Goal: Task Accomplishment & Management: Manage account settings

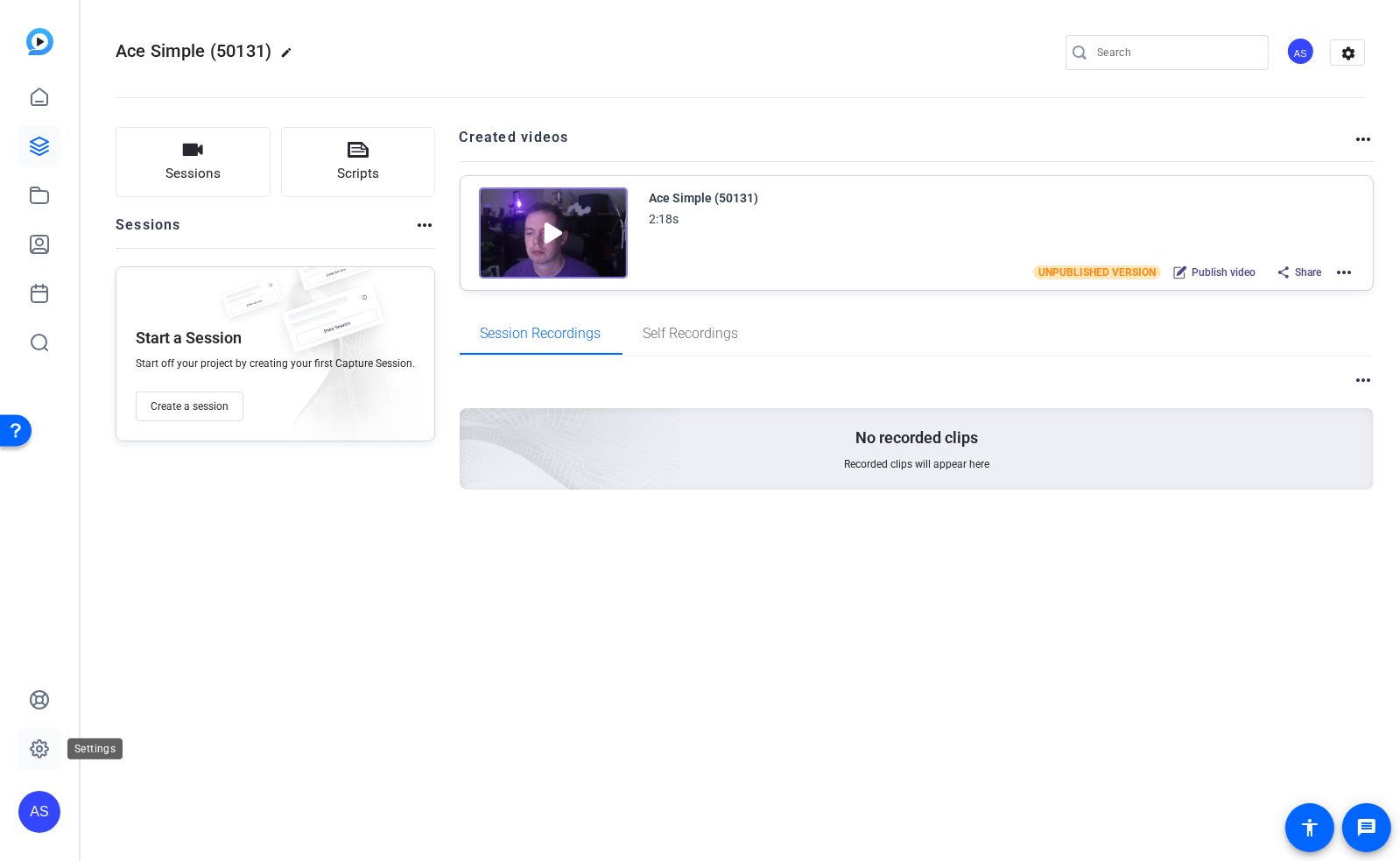
click at [45, 748] on icon at bounding box center [39, 748] width 21 height 21
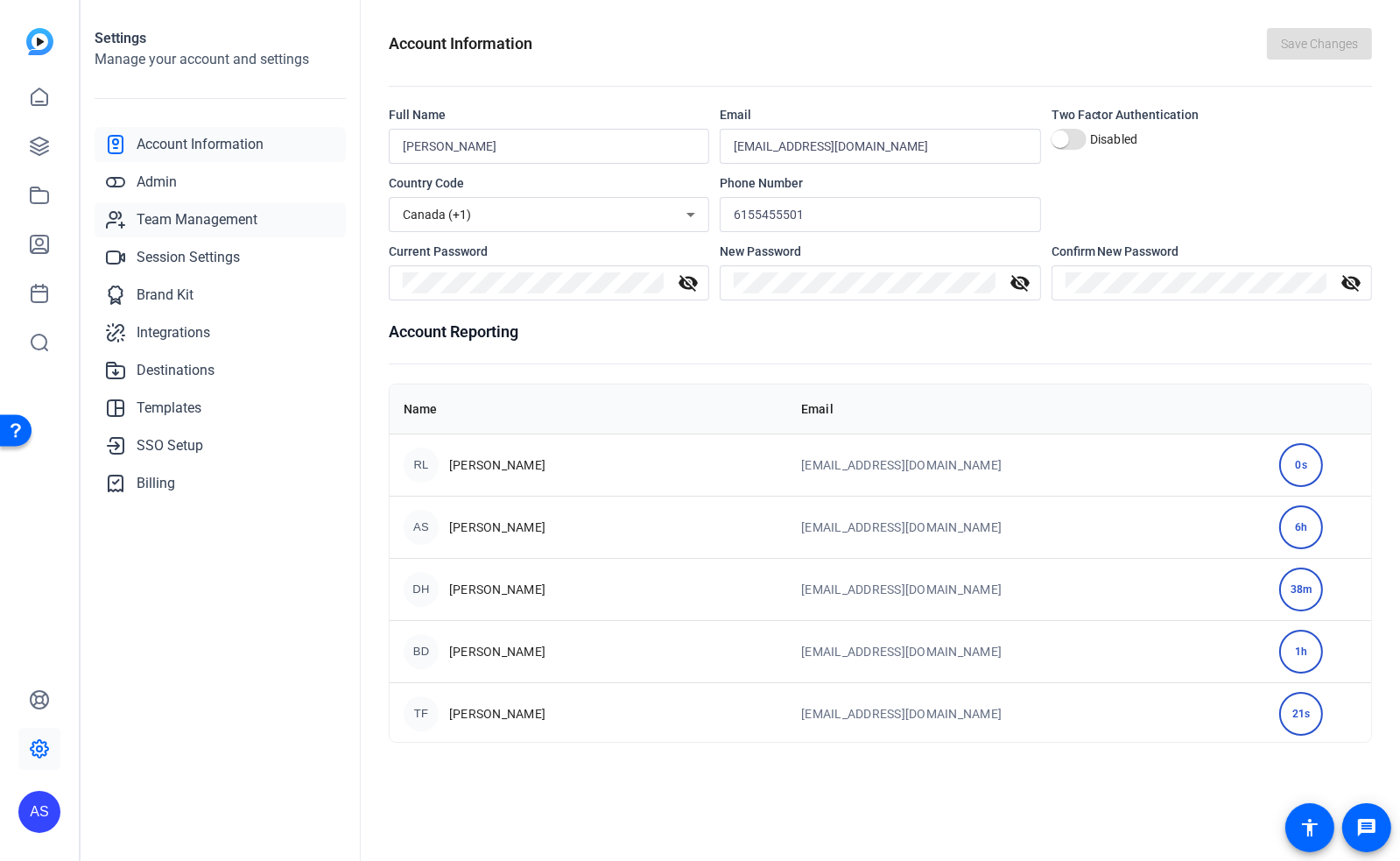
click at [176, 223] on span "Team Management" at bounding box center [197, 219] width 121 height 21
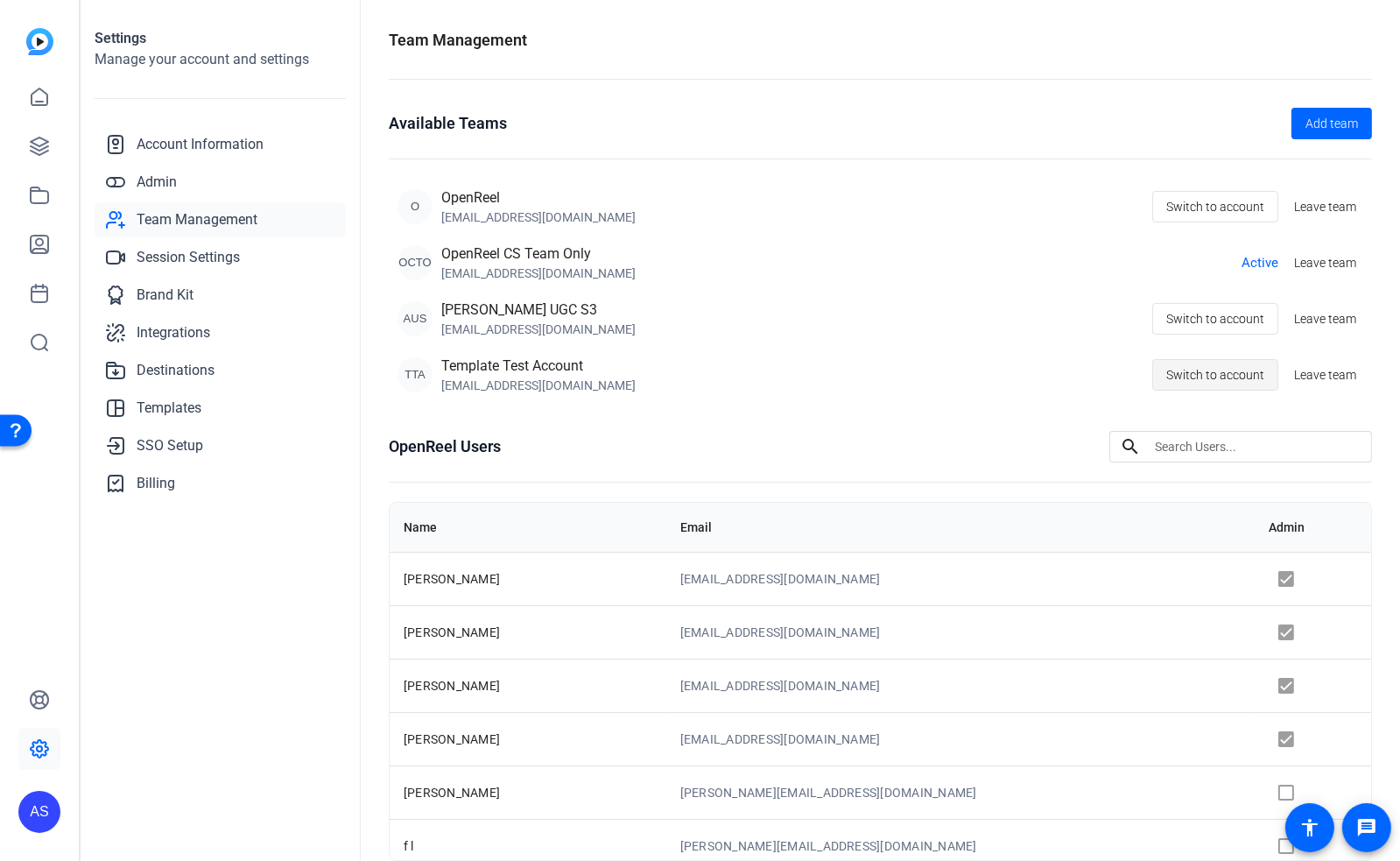
click at [1210, 378] on span "Switch to account" at bounding box center [1215, 375] width 98 height 33
